Goal: Feedback & Contribution: Submit feedback/report problem

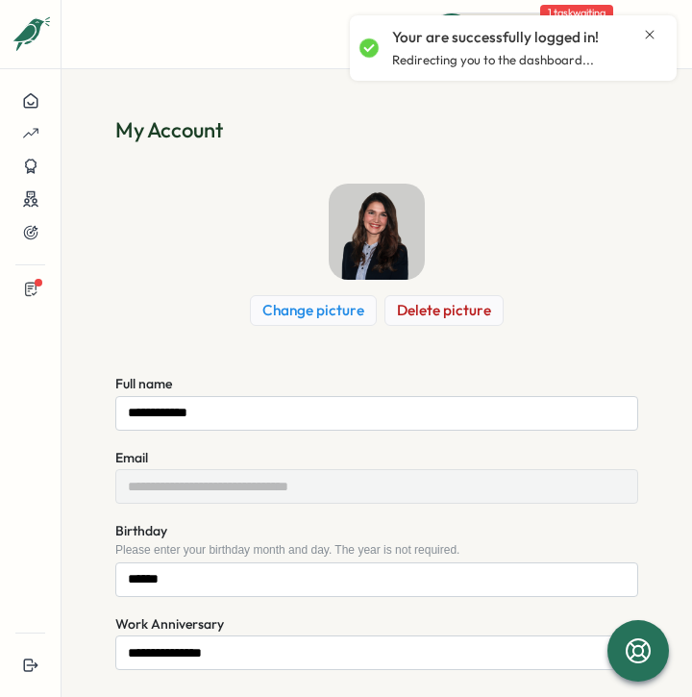
click at [653, 33] on icon "Close notification" at bounding box center [649, 34] width 15 height 15
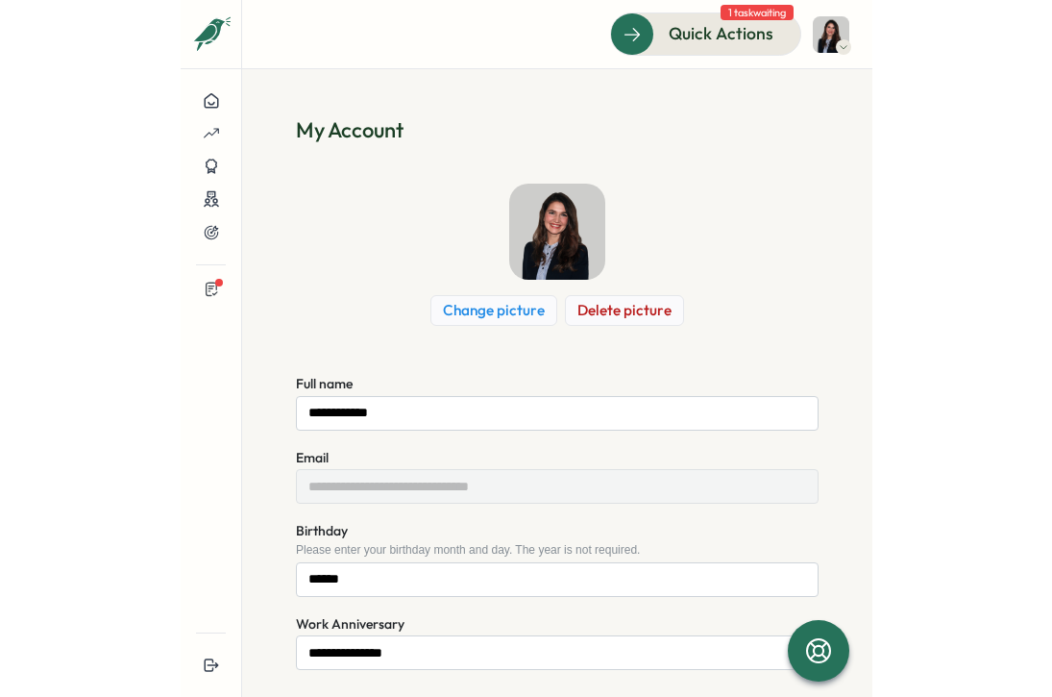
scroll to position [88, 0]
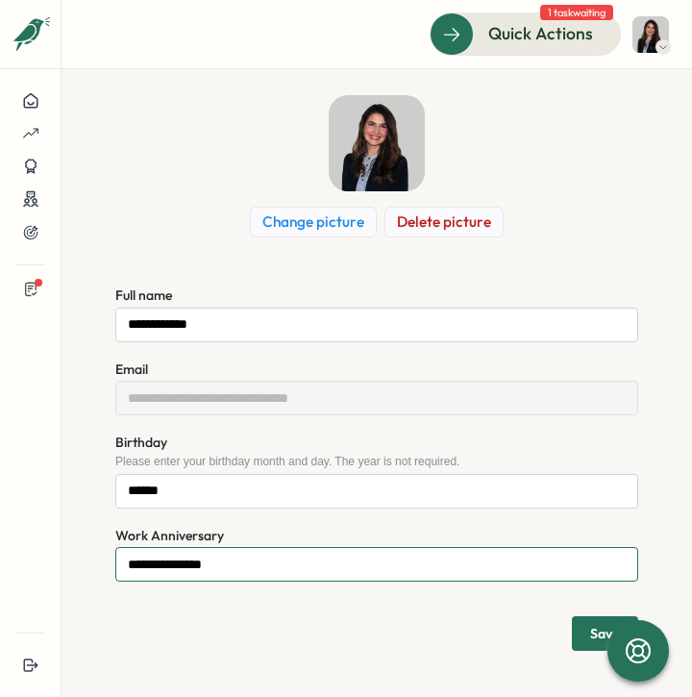
click at [231, 564] on input "**********" at bounding box center [376, 564] width 523 height 35
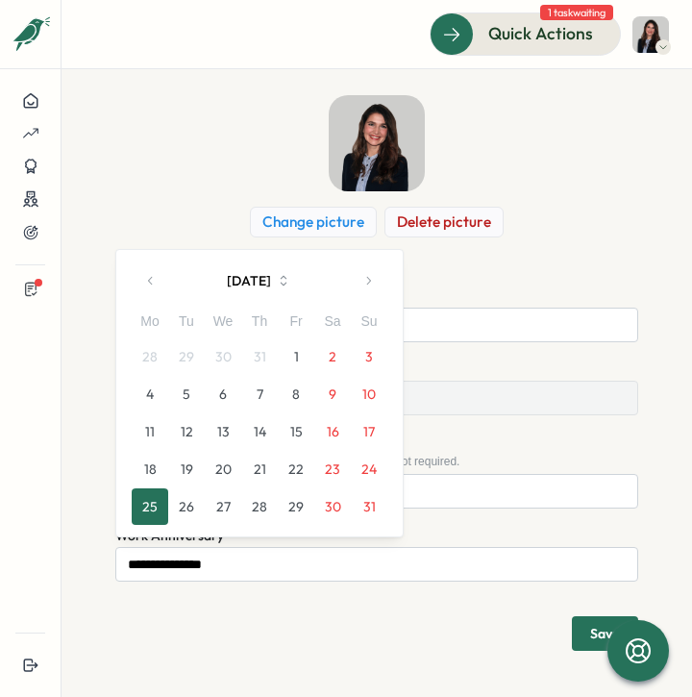
click at [372, 273] on button "button" at bounding box center [368, 280] width 38 height 38
click at [154, 364] on button "1" at bounding box center [150, 356] width 37 height 37
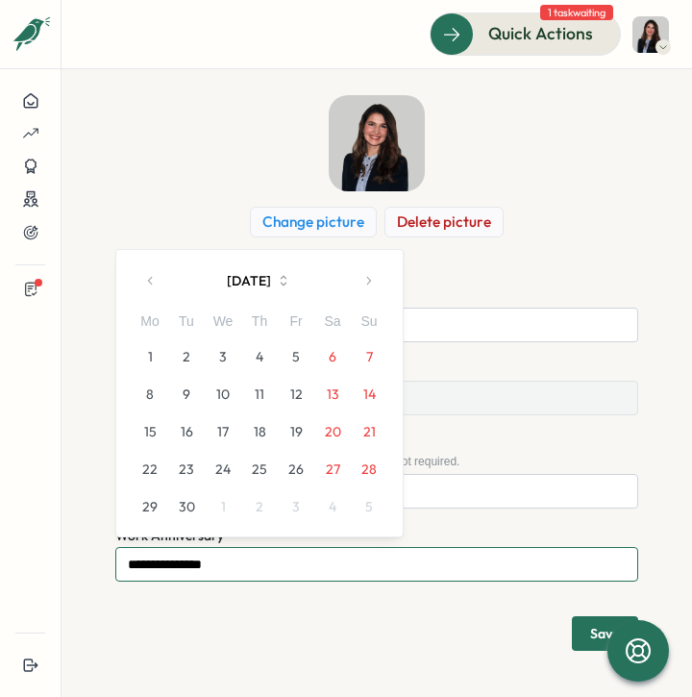
type input "**********"
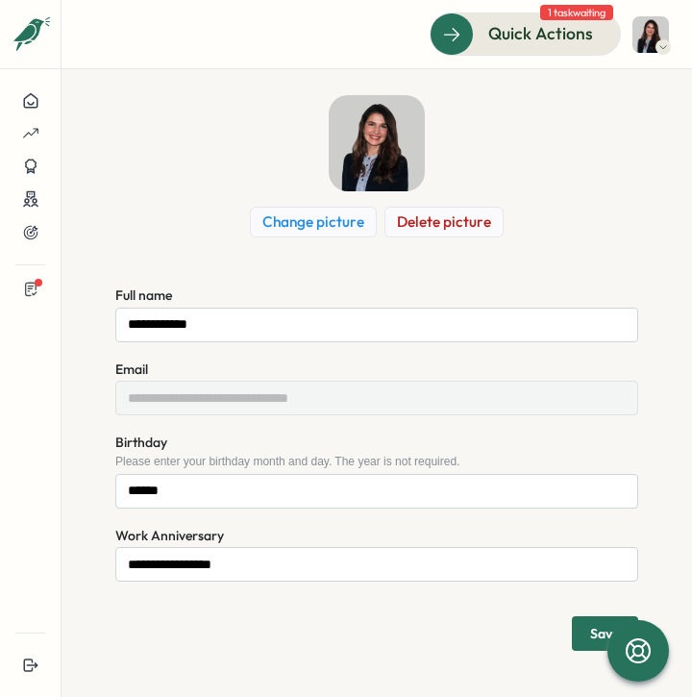
click at [594, 636] on span "Save" at bounding box center [605, 632] width 30 height 13
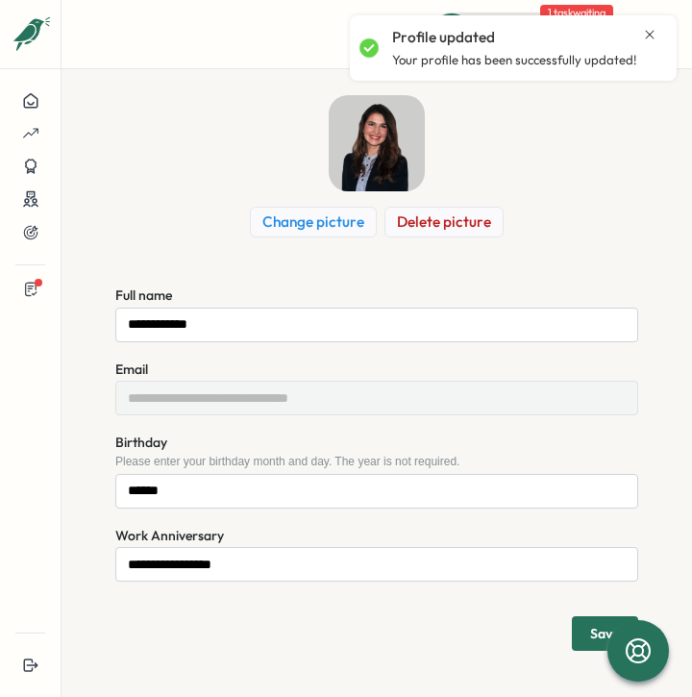
click at [650, 30] on icon "Close notification" at bounding box center [649, 34] width 15 height 15
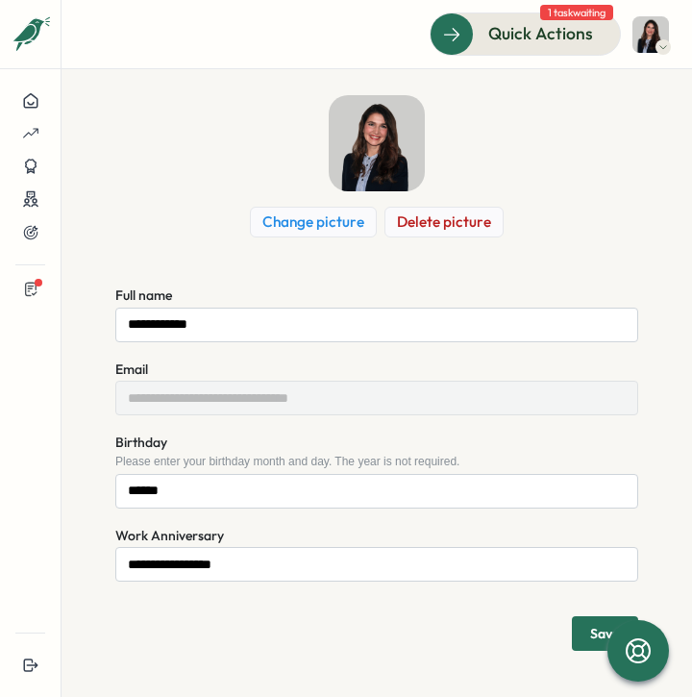
click at [581, 13] on span "1 task waiting" at bounding box center [576, 12] width 73 height 15
click at [37, 288] on icon at bounding box center [30, 289] width 15 height 16
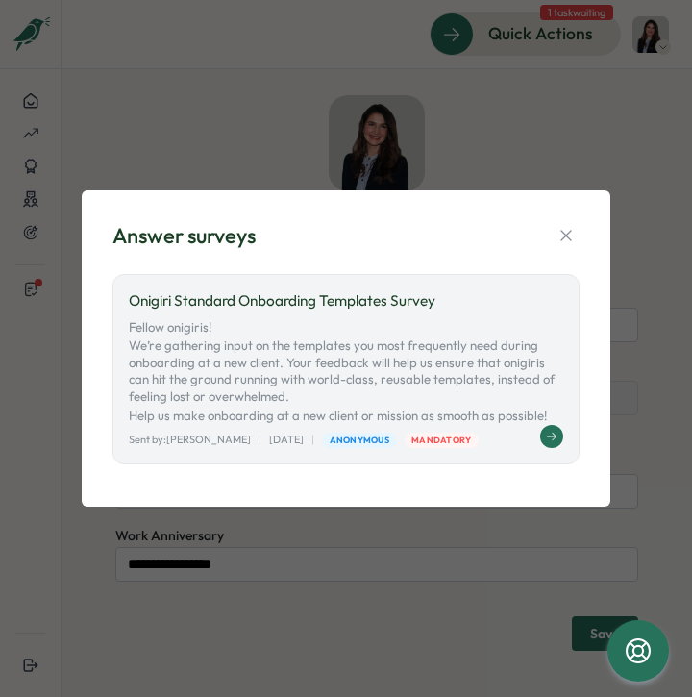
click at [562, 437] on button at bounding box center [551, 436] width 23 height 23
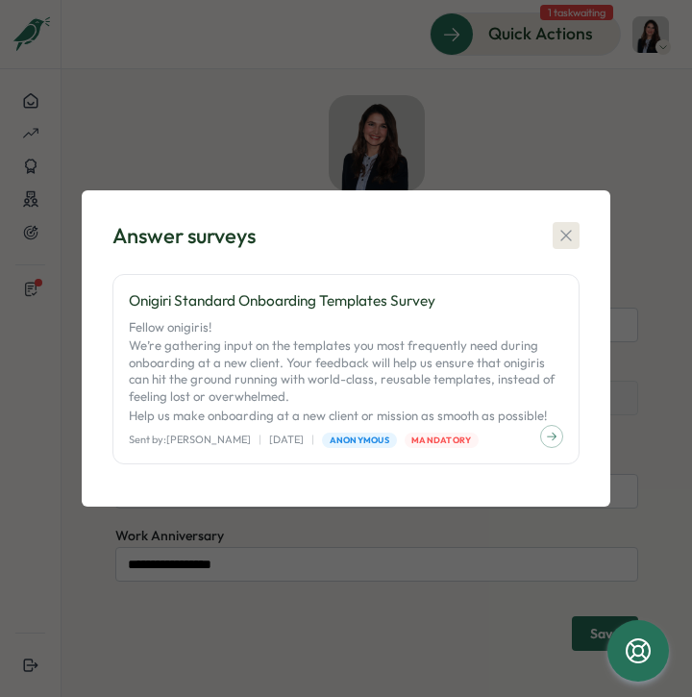
click at [565, 233] on icon "button" at bounding box center [565, 235] width 19 height 19
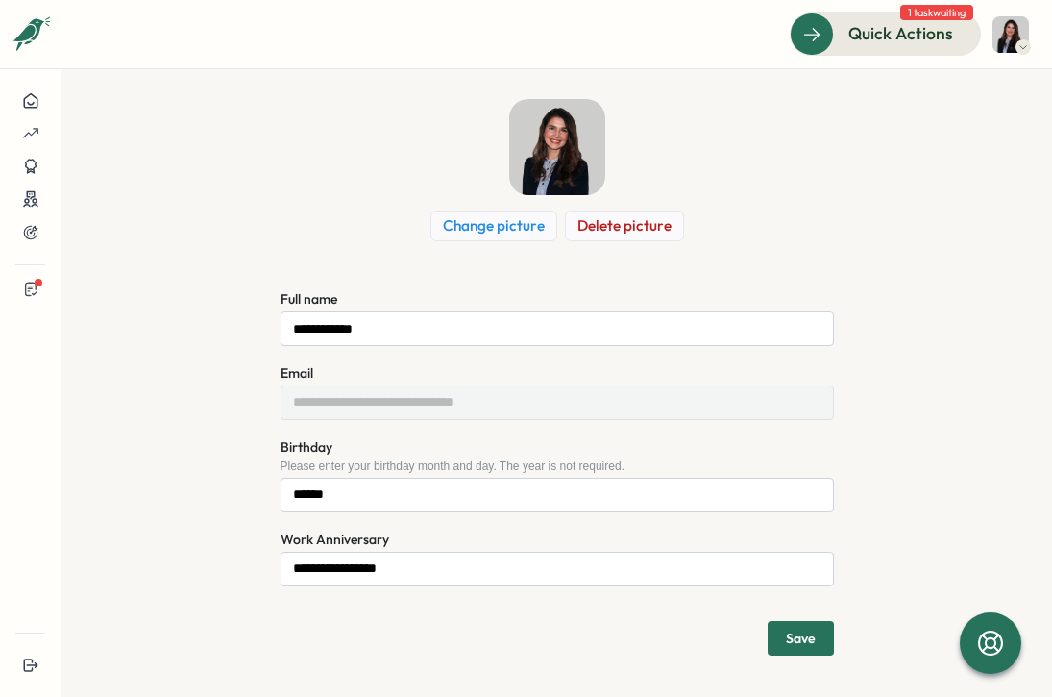
scroll to position [92, 0]
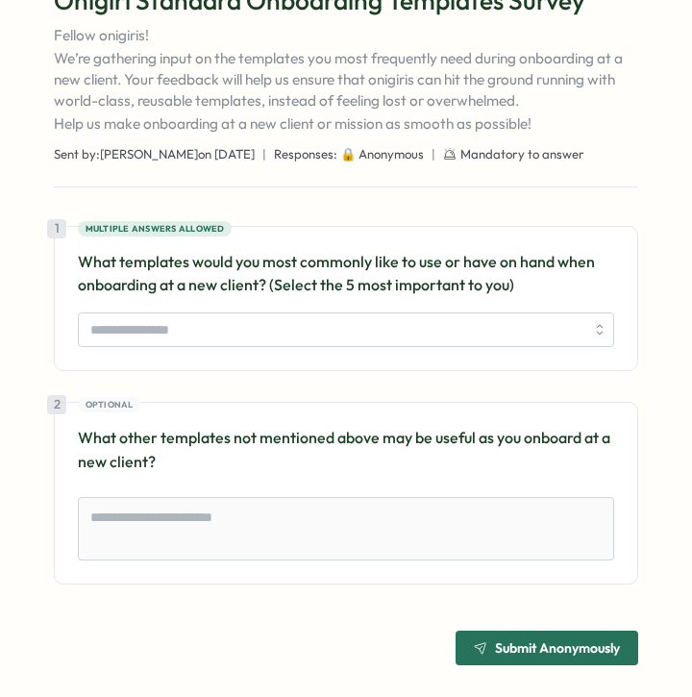
scroll to position [157, 0]
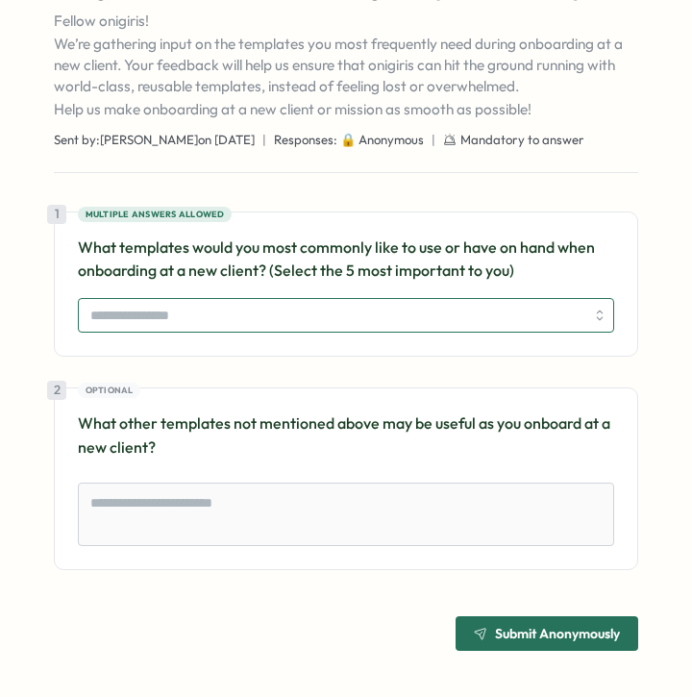
click at [360, 324] on input "search" at bounding box center [337, 315] width 494 height 33
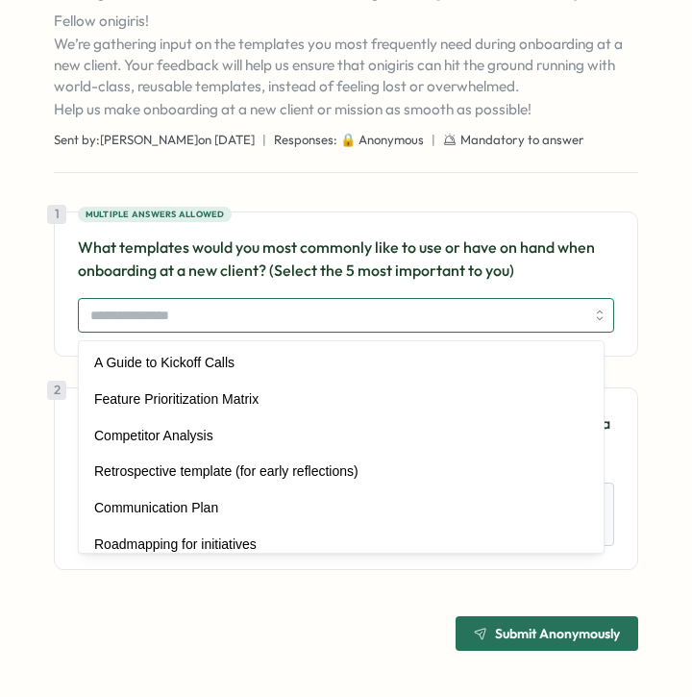
click at [360, 324] on input "search" at bounding box center [337, 315] width 494 height 33
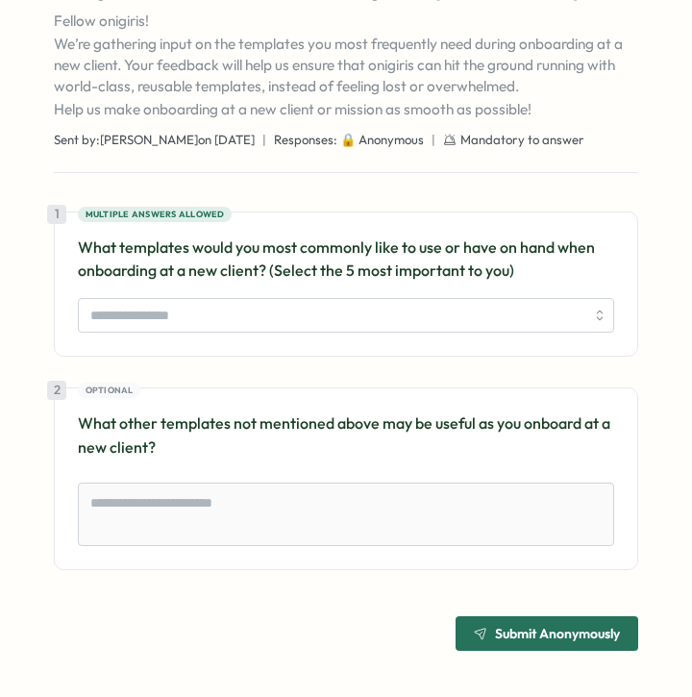
click at [534, 634] on span "Submit Anonymously" at bounding box center [557, 632] width 125 height 13
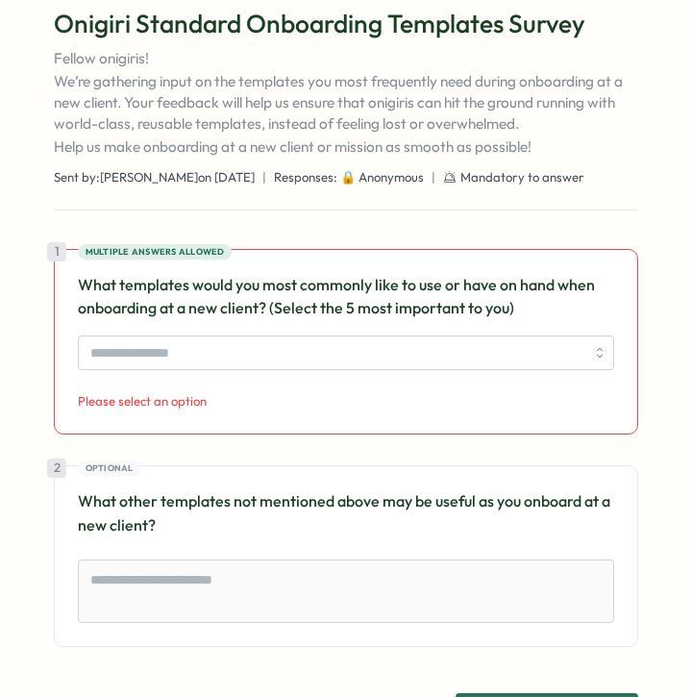
scroll to position [111, 0]
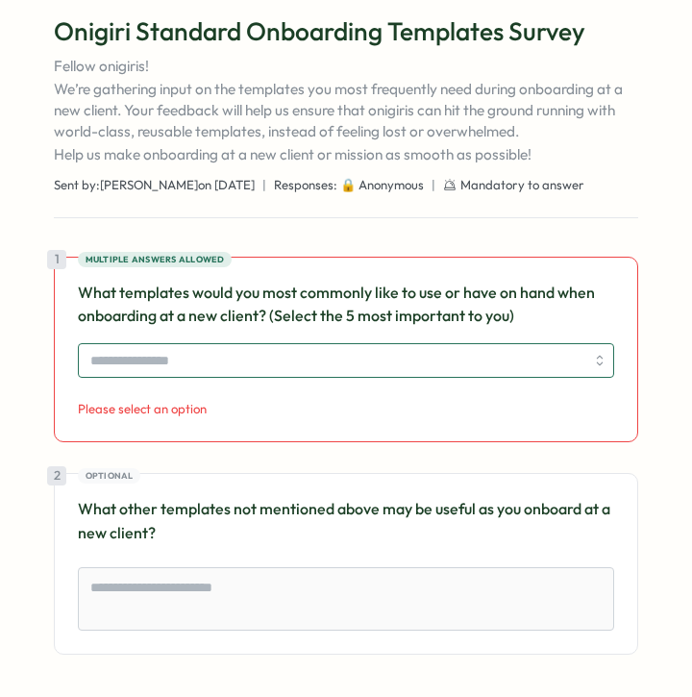
click at [374, 366] on input "search" at bounding box center [337, 360] width 494 height 33
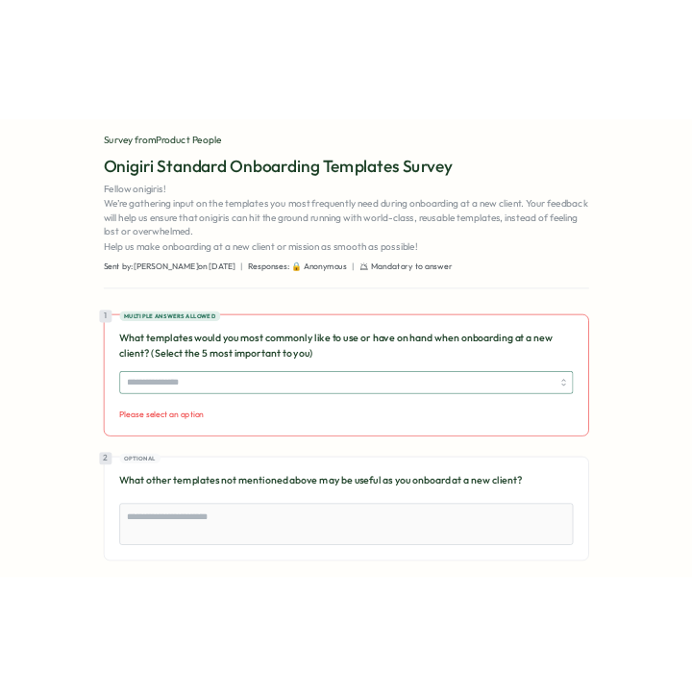
scroll to position [71, 0]
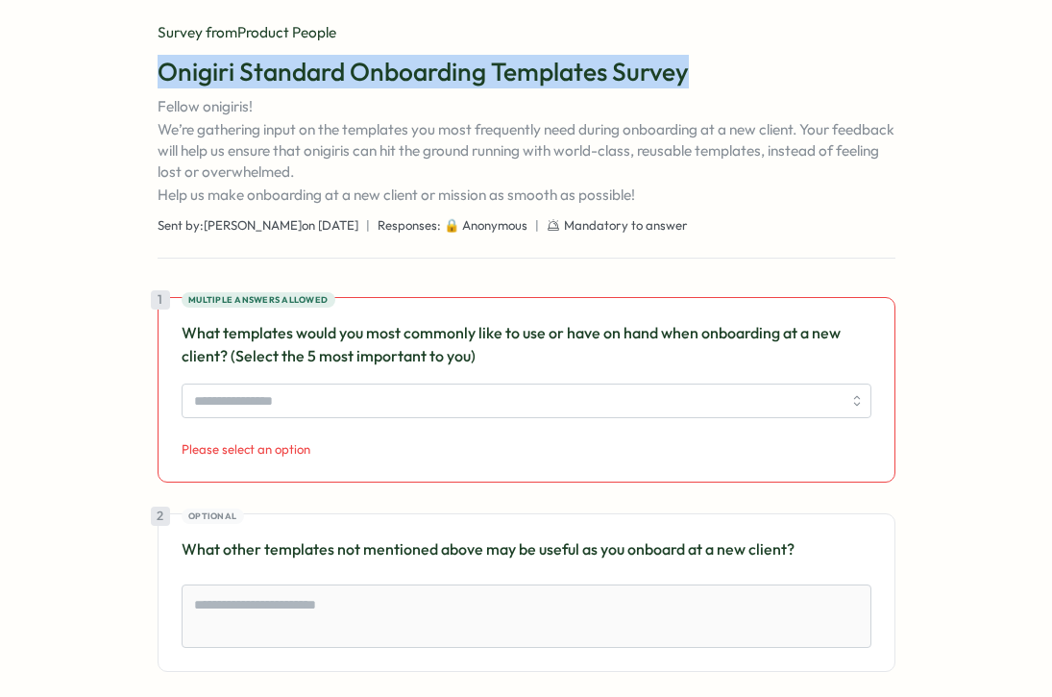
drag, startPoint x: 157, startPoint y: 73, endPoint x: 694, endPoint y: 70, distance: 537.1
click at [691, 70] on h1 "Onigiri Standard Onboarding Templates Survey" at bounding box center [527, 72] width 738 height 34
copy h1 "Onigiri Standard Onboarding Templates Survey"
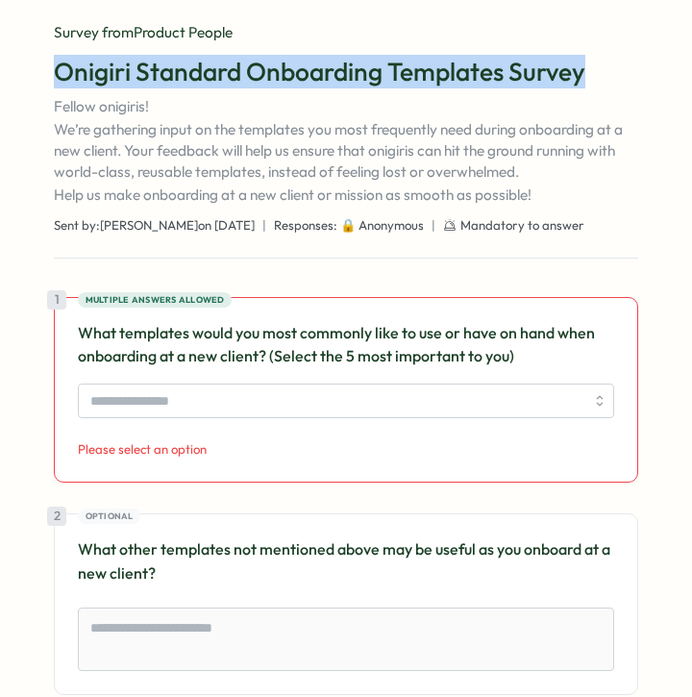
click at [135, 91] on div "Onigiri Standard Onboarding Templates Survey Fellow onigiris! We’re gathering i…" at bounding box center [346, 130] width 584 height 151
drag, startPoint x: 137, startPoint y: 71, endPoint x: 587, endPoint y: 80, distance: 449.7
click at [587, 80] on h1 "Onigiri Standard Onboarding Templates Survey" at bounding box center [346, 72] width 584 height 34
copy h1 "Standard Onboarding Templates Survey"
type textarea "*"
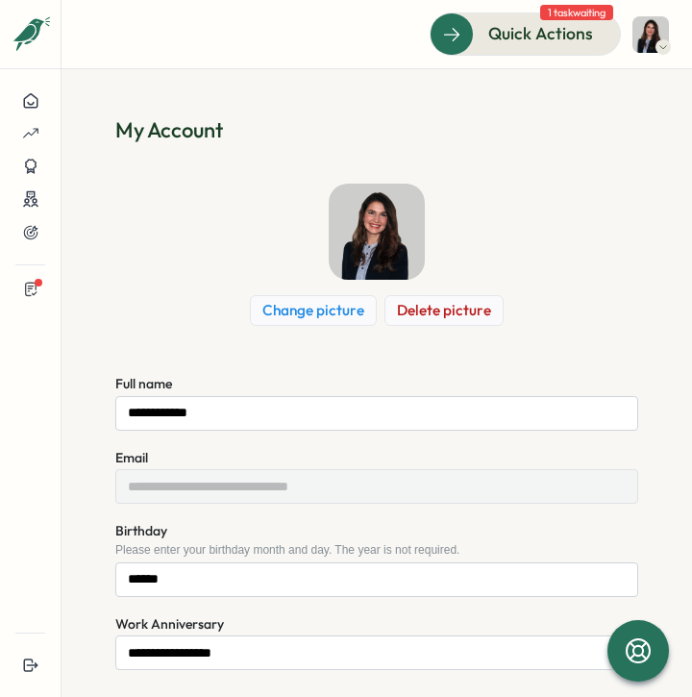
scroll to position [88, 0]
